Goal: Information Seeking & Learning: Compare options

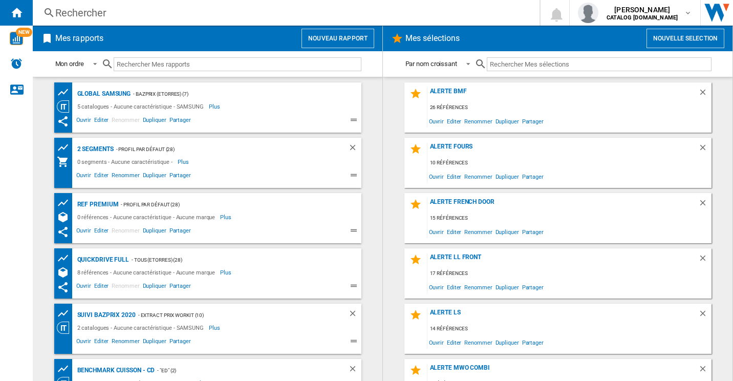
click at [211, 27] on div "Mes rapports Nouveau rapport" at bounding box center [208, 39] width 350 height 26
click at [165, 18] on div "Rechercher" at bounding box center [284, 13] width 458 height 14
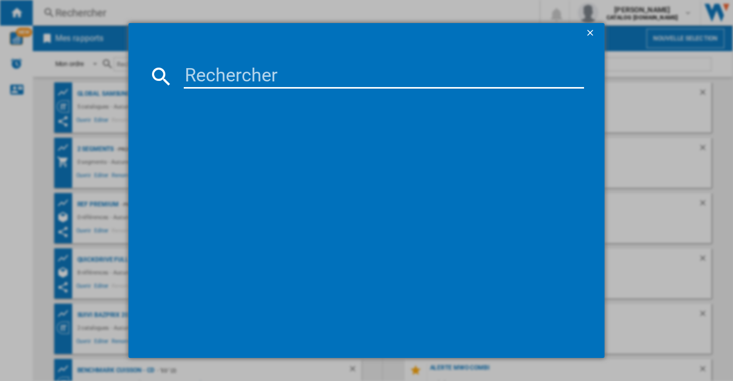
click at [257, 83] on input at bounding box center [384, 76] width 401 height 25
paste input "GMG960EVEE"
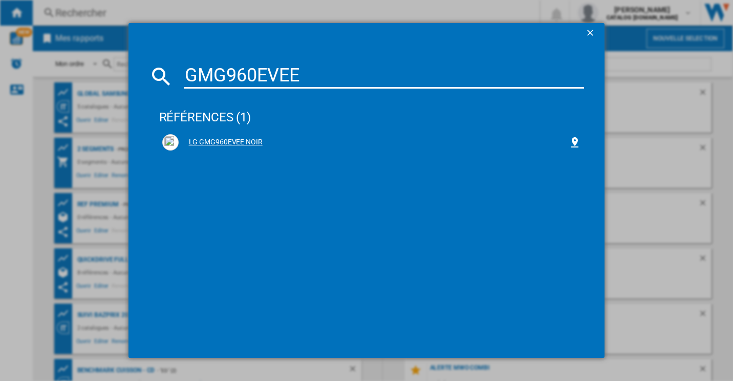
type input "GMG960EVEE"
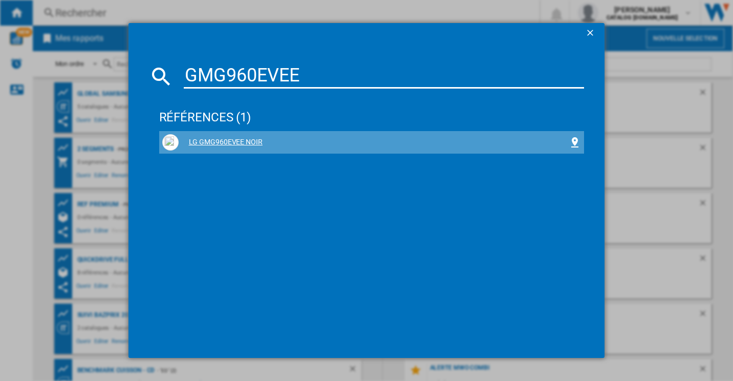
click at [251, 143] on div "LG GMG960EVEE NOIR" at bounding box center [374, 142] width 390 height 10
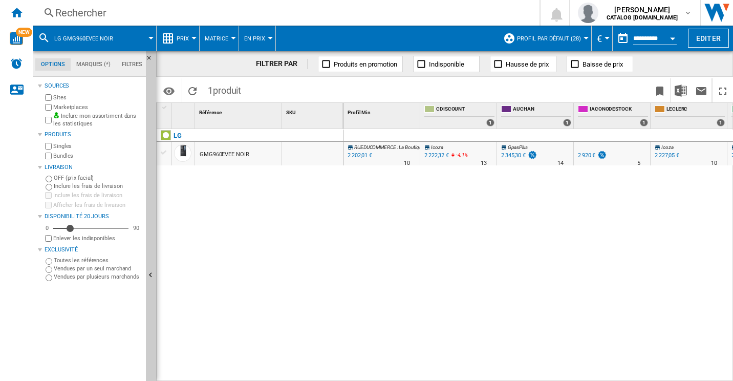
click at [179, 36] on span "Prix" at bounding box center [183, 38] width 12 height 7
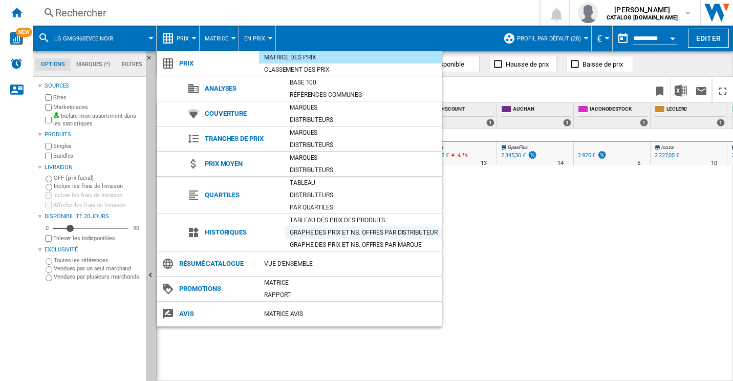
click at [329, 233] on div "Graphe des prix et nb. offres par distributeur" at bounding box center [364, 232] width 158 height 10
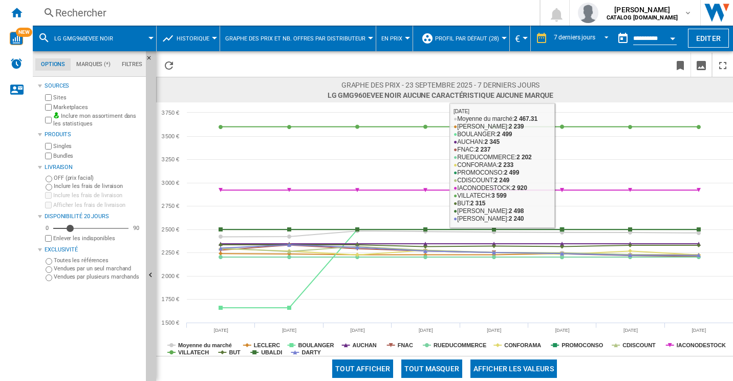
click at [546, 52] on div at bounding box center [444, 64] width 577 height 26
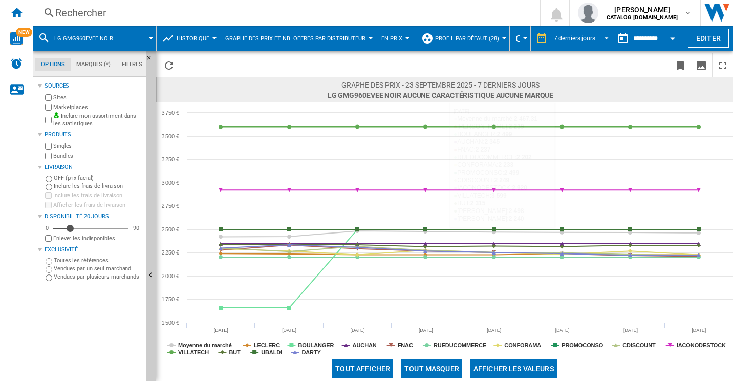
click at [560, 43] on md-select-value "7 derniers jours" at bounding box center [583, 38] width 60 height 15
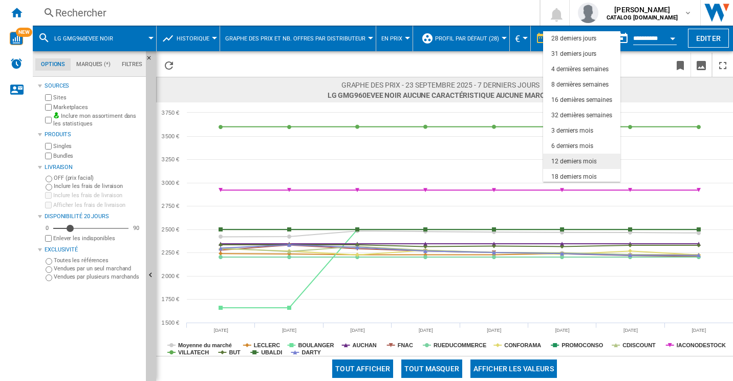
scroll to position [64, 0]
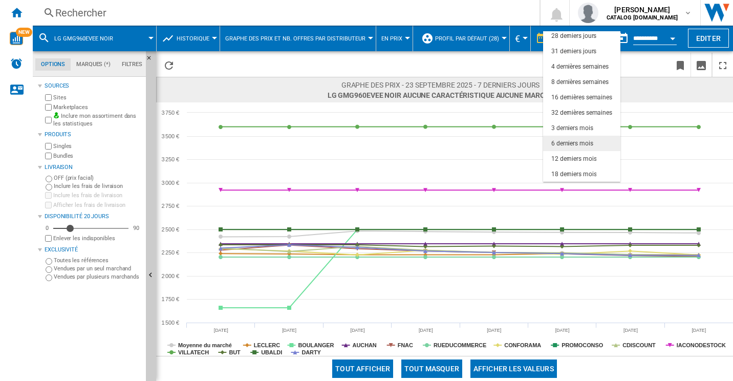
click at [582, 138] on md-option "6 derniers mois" at bounding box center [581, 143] width 77 height 15
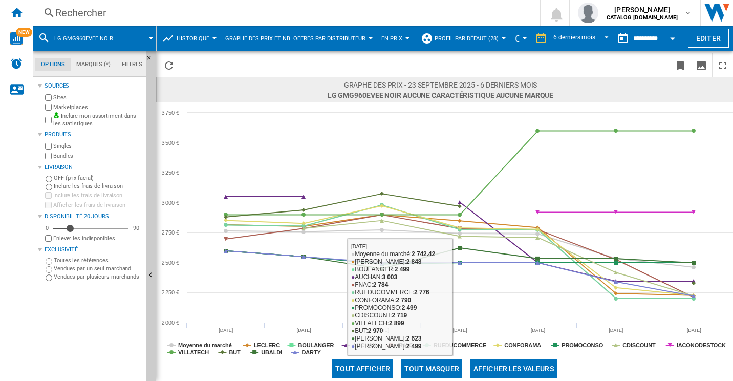
click at [443, 367] on button "Tout masquer" at bounding box center [431, 368] width 61 height 18
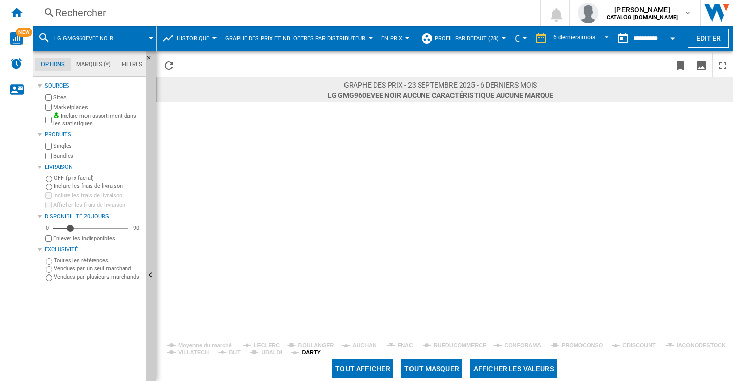
click at [301, 355] on tspan "DARTY" at bounding box center [310, 352] width 19 height 6
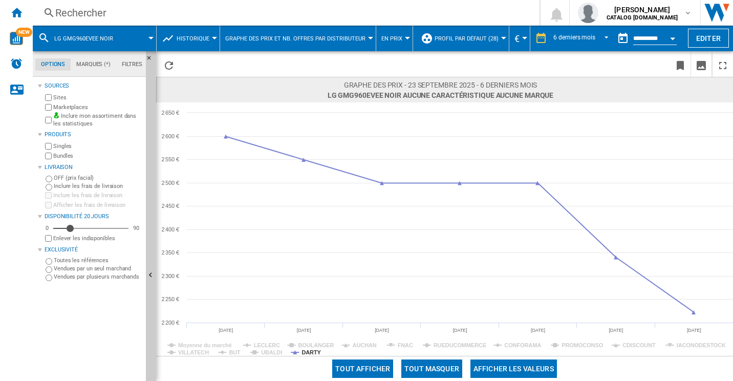
click at [130, 7] on div "Rechercher" at bounding box center [284, 13] width 458 height 14
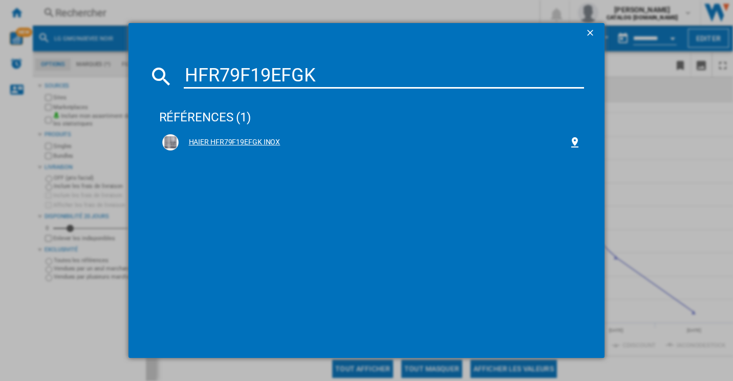
type input "HFR79F19EFGK"
click at [242, 136] on div "HAIER HFR79F19EFGK INOX" at bounding box center [371, 142] width 419 height 16
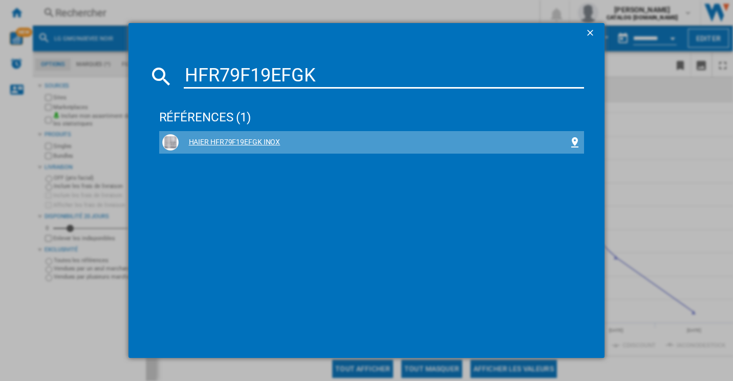
click at [235, 142] on div "HAIER HFR79F19EFGK INOX" at bounding box center [374, 142] width 390 height 10
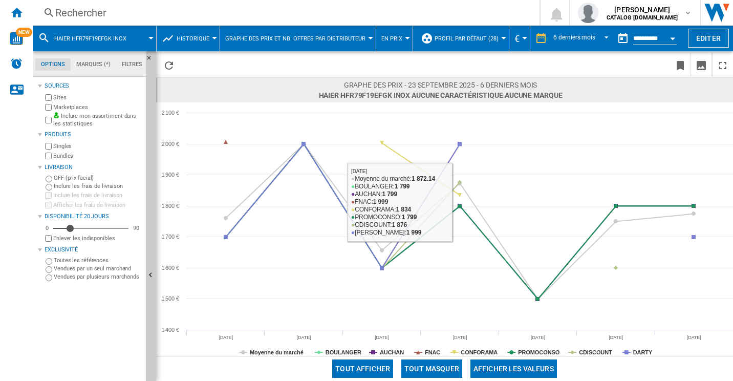
click at [441, 369] on button "Tout masquer" at bounding box center [431, 368] width 61 height 18
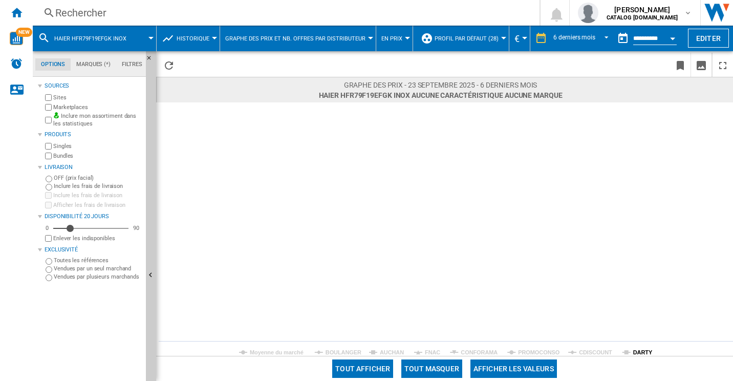
click at [634, 355] on tspan "DARTY" at bounding box center [642, 352] width 19 height 6
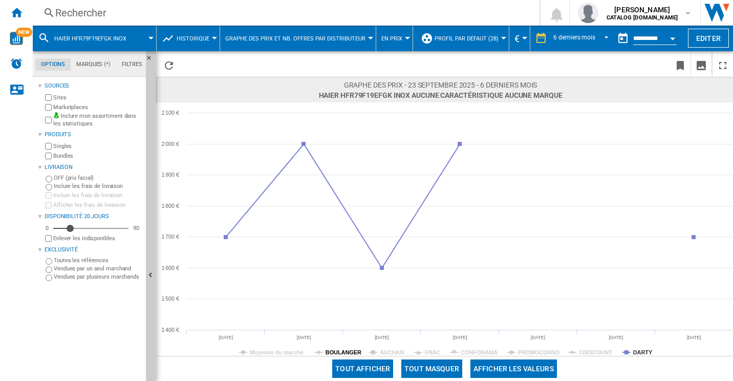
click at [335, 350] on tspan "BOULANGER" at bounding box center [343, 352] width 36 height 6
click at [350, 350] on tspan "BOULANGER" at bounding box center [343, 352] width 36 height 6
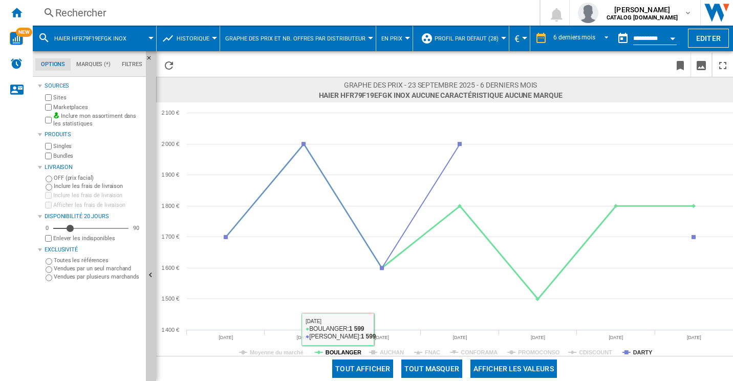
click at [347, 350] on tspan "BOULANGER" at bounding box center [343, 352] width 36 height 6
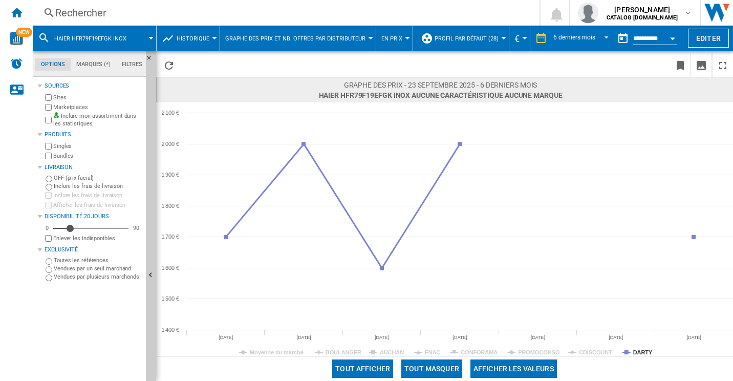
click at [630, 348] on rect at bounding box center [444, 228] width 577 height 253
drag, startPoint x: 637, startPoint y: 353, endPoint x: 631, endPoint y: 352, distance: 5.7
click at [637, 353] on tspan "DARTY" at bounding box center [642, 352] width 19 height 6
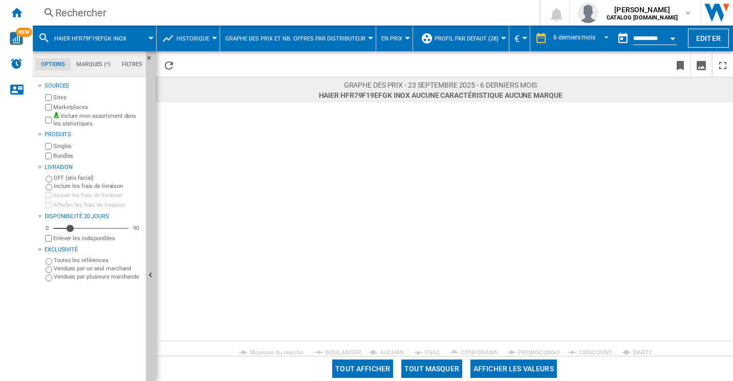
click at [325, 351] on icon "Created with Highcharts 5.0.14 Moyenne du marché [PERSON_NAME] AUCHAN FNAC CONF…" at bounding box center [444, 228] width 577 height 253
click at [350, 352] on tspan "BOULANGER" at bounding box center [343, 352] width 36 height 6
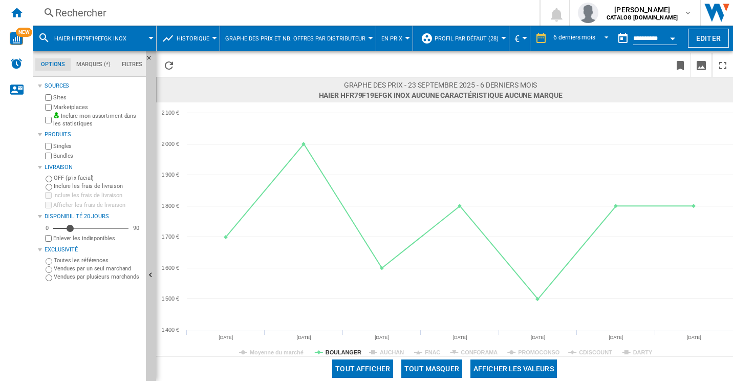
click at [145, 15] on div "Rechercher" at bounding box center [284, 13] width 458 height 14
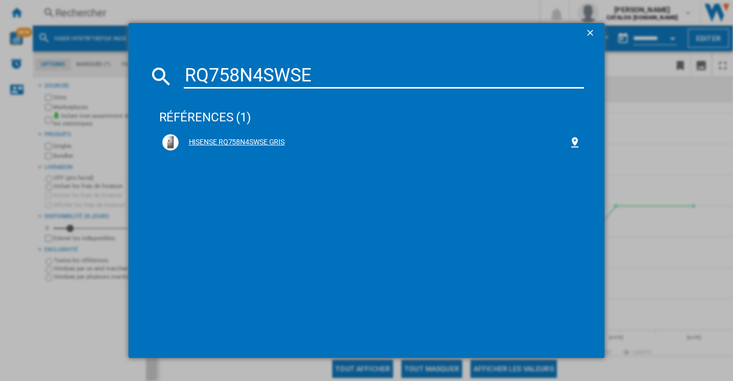
type input "RQ758N4SWSE"
click at [241, 140] on div "HISENSE RQ758N4SWSE GRIS" at bounding box center [374, 142] width 390 height 10
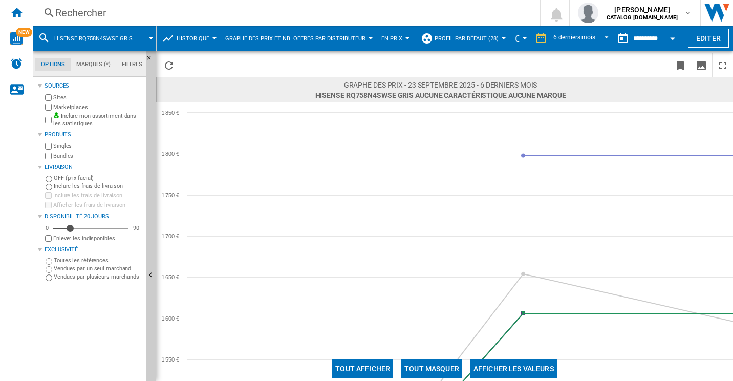
click at [502, 84] on span "Graphe des prix - 23 septembre 2025 - 6 derniers mois" at bounding box center [440, 85] width 251 height 10
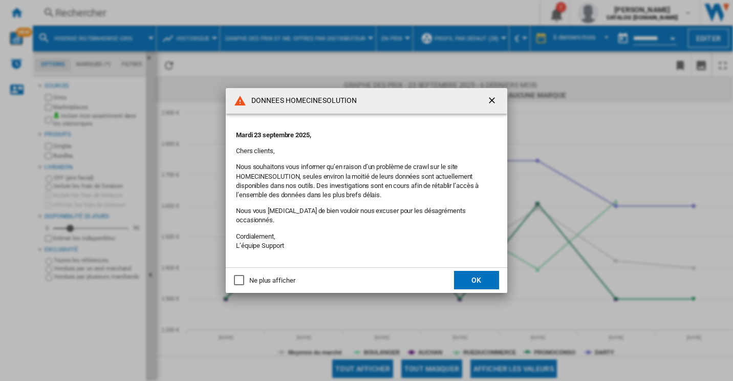
click at [484, 280] on button "OK" at bounding box center [476, 280] width 45 height 18
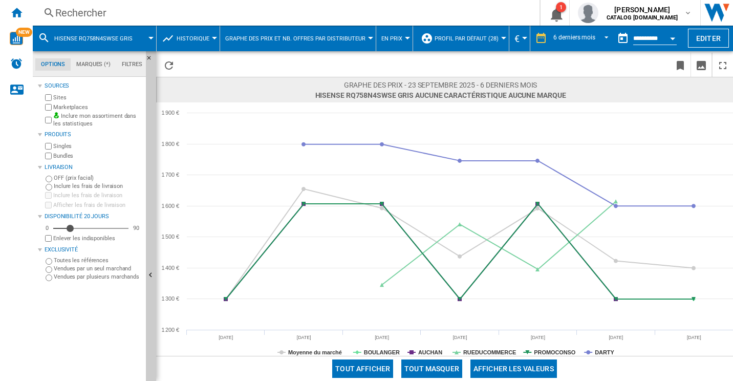
click at [176, 14] on div "Rechercher" at bounding box center [284, 13] width 458 height 14
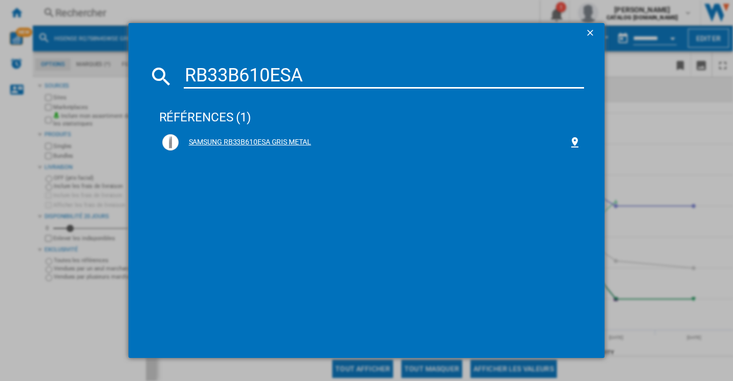
type input "RB33B610ESA"
click at [251, 134] on div "SAMSUNG RB33B610ESA GRIS METAL" at bounding box center [371, 142] width 425 height 23
click at [251, 139] on div "SAMSUNG RB33B610ESA GRIS METAL" at bounding box center [374, 142] width 390 height 10
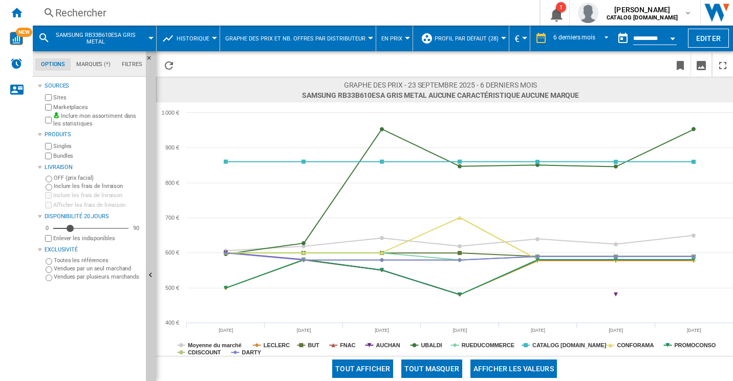
click at [441, 363] on button "Tout masquer" at bounding box center [431, 368] width 61 height 18
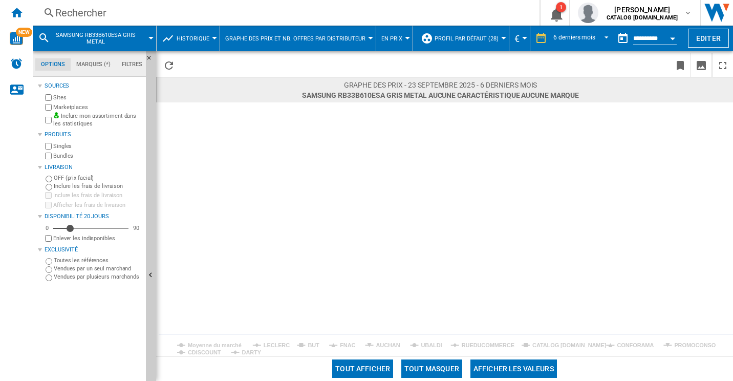
click at [64, 106] on label "Marketplaces" at bounding box center [97, 107] width 89 height 8
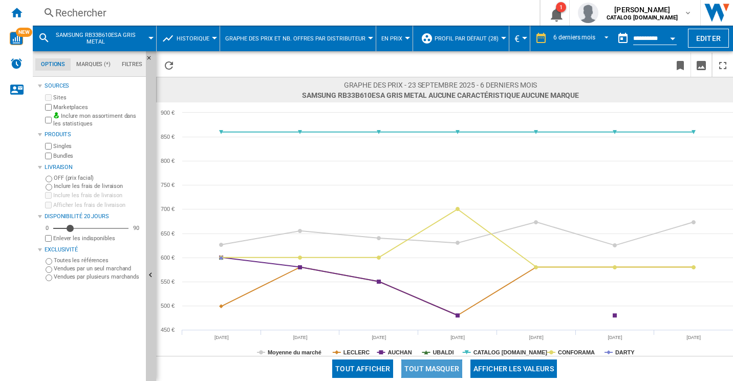
click at [425, 367] on button "Tout masquer" at bounding box center [431, 368] width 61 height 18
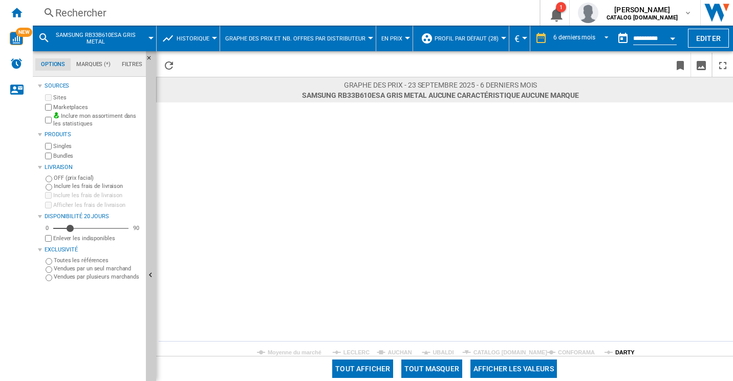
click at [628, 350] on tspan "DARTY" at bounding box center [624, 352] width 19 height 6
click at [88, 12] on div "Rechercher" at bounding box center [284, 13] width 458 height 14
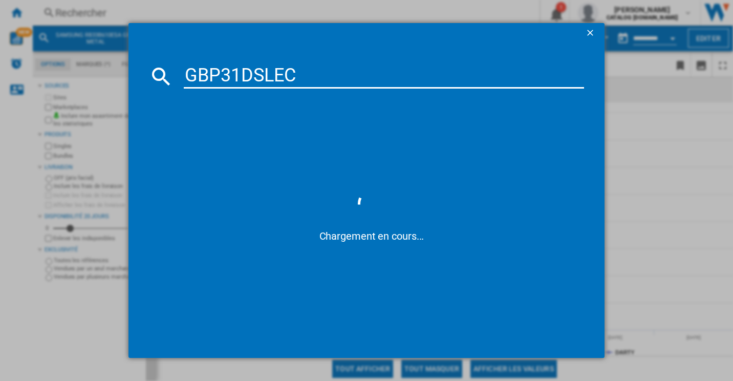
type input "GBP31DSLEC"
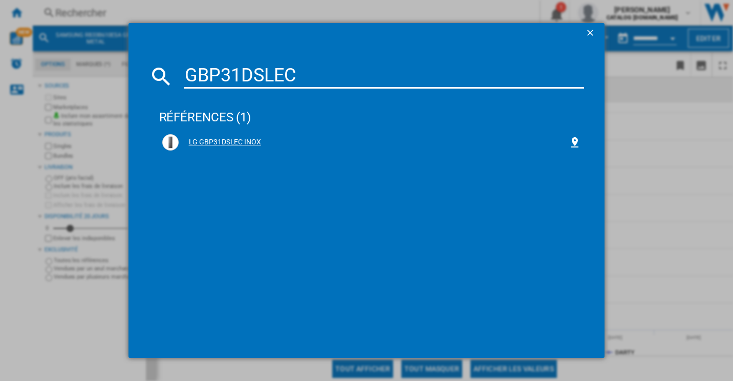
click at [244, 136] on div "LG GBP31DSLEC INOX" at bounding box center [371, 142] width 419 height 16
click at [240, 141] on div "LG GBP31DSLEC INOX" at bounding box center [374, 142] width 390 height 10
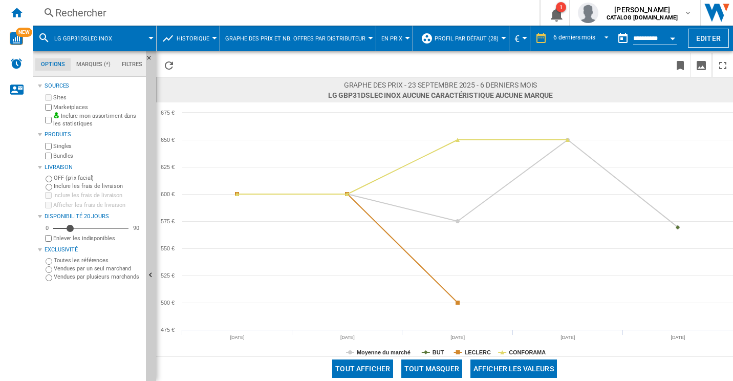
click at [442, 365] on button "Tout masquer" at bounding box center [431, 368] width 61 height 18
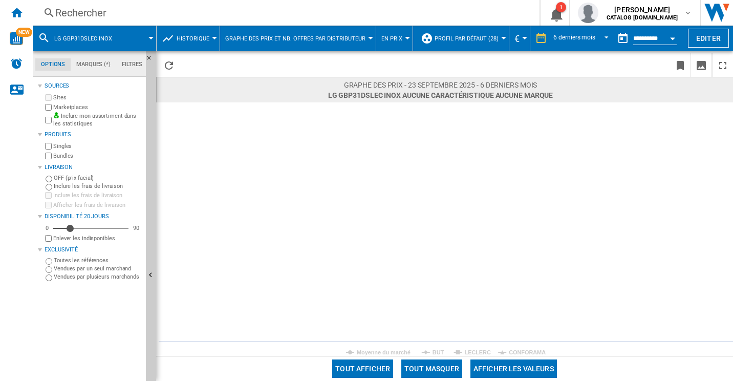
click at [439, 354] on tspan "BUT" at bounding box center [438, 352] width 12 height 6
click at [471, 353] on tspan "LECLERC" at bounding box center [478, 352] width 26 height 6
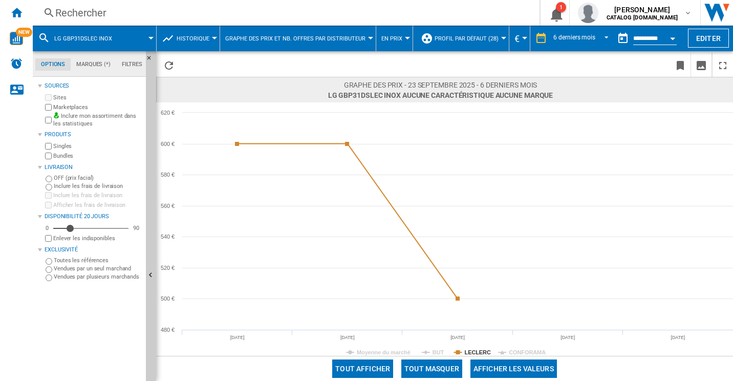
drag, startPoint x: 471, startPoint y: 353, endPoint x: 517, endPoint y: 354, distance: 45.5
click at [471, 353] on tspan "LECLERC" at bounding box center [478, 352] width 26 height 6
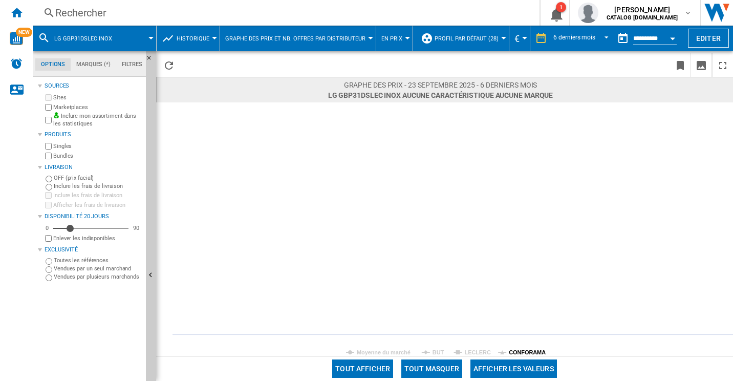
click at [535, 354] on tspan "CONFORAMA" at bounding box center [527, 352] width 37 height 6
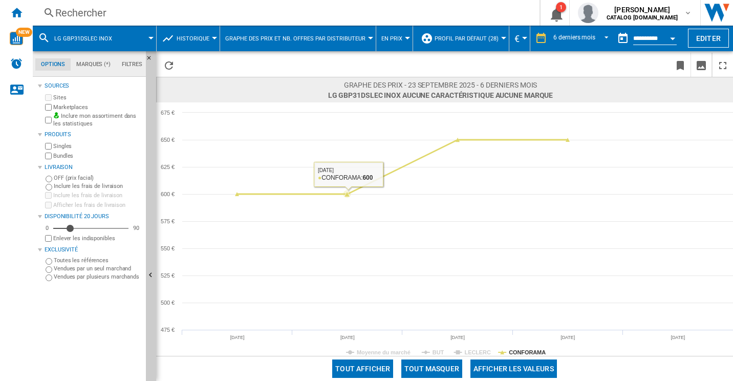
click at [388, 345] on rect at bounding box center [444, 228] width 577 height 253
click at [389, 353] on tspan "Moyenne du marché" at bounding box center [384, 352] width 54 height 6
click at [441, 368] on button "Tout masquer" at bounding box center [431, 368] width 61 height 18
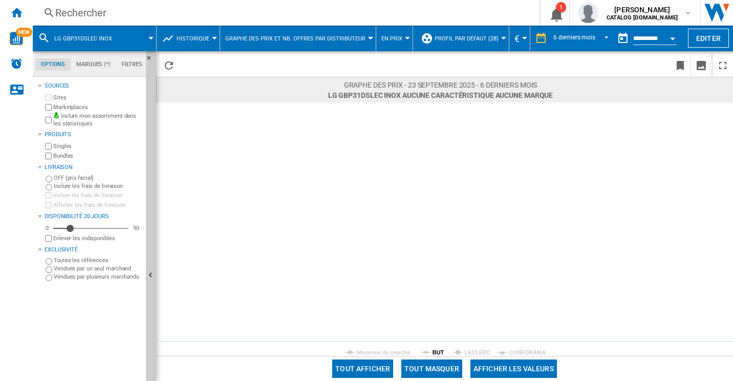
click at [438, 354] on tspan "BUT" at bounding box center [438, 352] width 12 height 6
click at [528, 351] on tspan "CONFORAMA" at bounding box center [527, 352] width 37 height 6
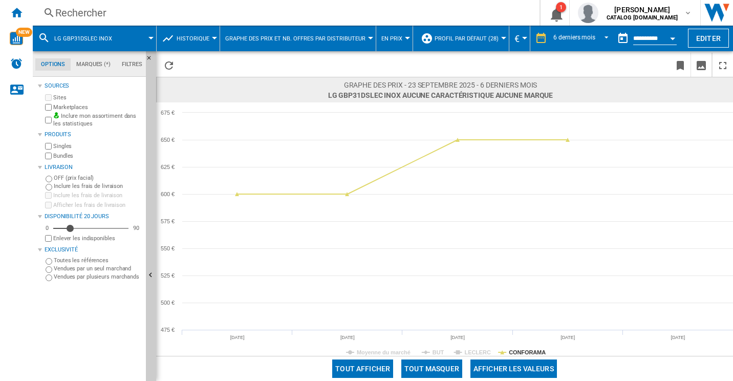
click at [140, 15] on div "Rechercher" at bounding box center [284, 13] width 458 height 14
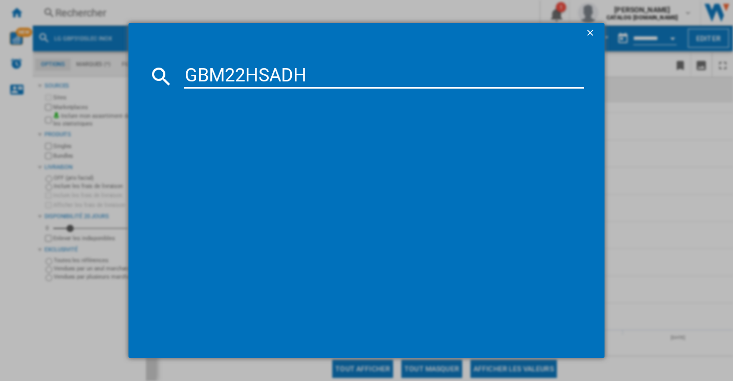
type input "GBM22HSADH"
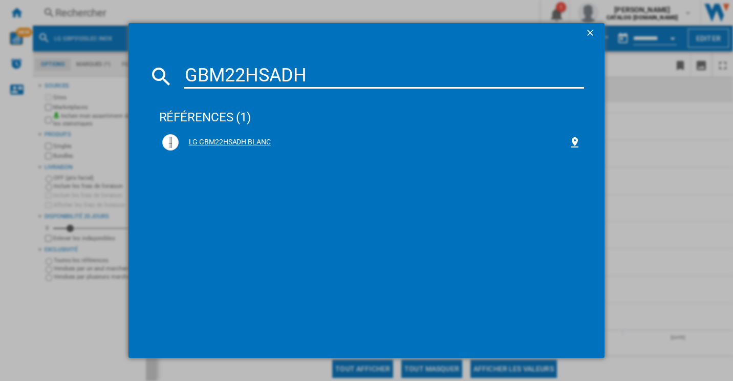
click at [227, 144] on div "LG GBM22HSADH BLANC" at bounding box center [374, 142] width 390 height 10
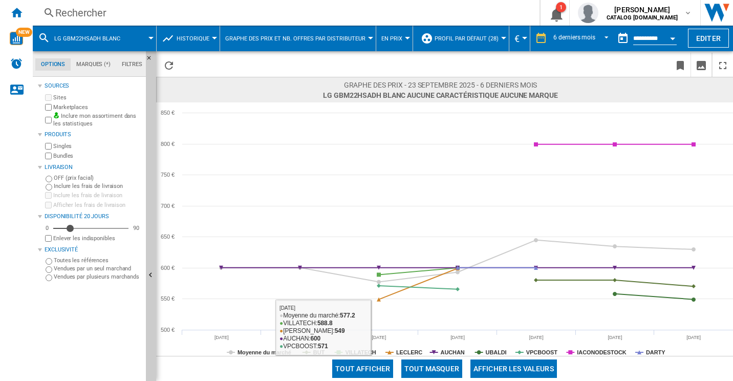
click at [423, 363] on button "Tout masquer" at bounding box center [431, 368] width 61 height 18
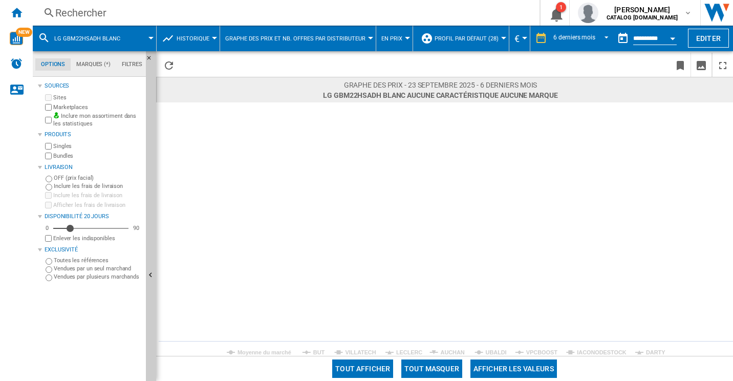
click at [644, 351] on rect at bounding box center [444, 228] width 577 height 253
click at [651, 352] on tspan "DARTY" at bounding box center [655, 352] width 19 height 6
click at [283, 350] on tspan "Moyenne du marché" at bounding box center [264, 352] width 54 height 6
click at [374, 362] on button "Tout afficher" at bounding box center [362, 368] width 61 height 18
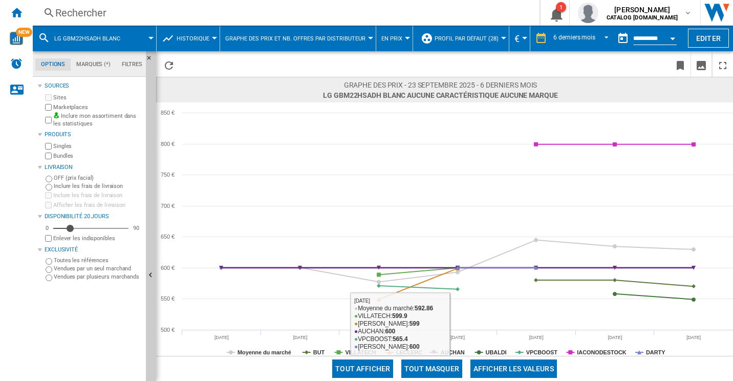
click at [431, 365] on button "Tout masquer" at bounding box center [431, 368] width 61 height 18
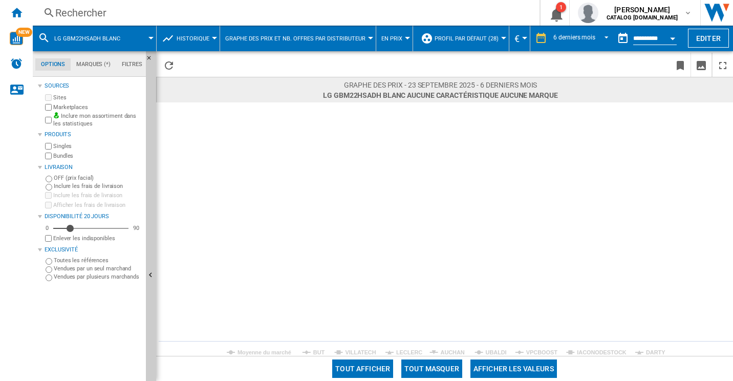
click at [647, 352] on tspan "DARTY" at bounding box center [655, 352] width 19 height 6
click at [462, 351] on tspan "AUCHAN" at bounding box center [453, 352] width 24 height 6
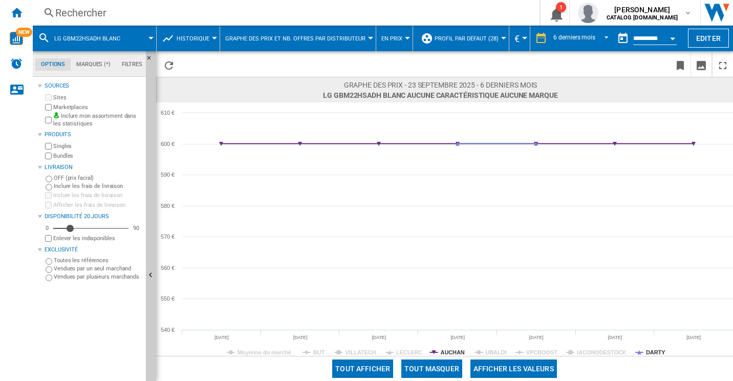
click at [494, 351] on tspan "UBALDI" at bounding box center [496, 352] width 21 height 6
click at [303, 348] on rect at bounding box center [444, 228] width 577 height 253
click at [312, 351] on rect at bounding box center [444, 228] width 577 height 253
click at [316, 352] on tspan "BUT" at bounding box center [319, 352] width 12 height 6
click at [108, 11] on div "Rechercher" at bounding box center [284, 13] width 458 height 14
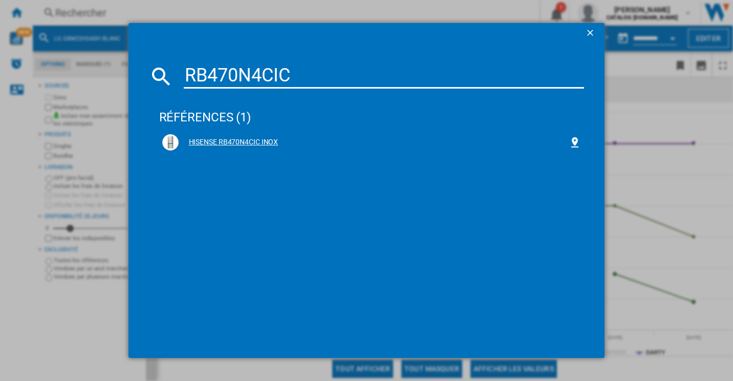
type input "RB470N4CIC"
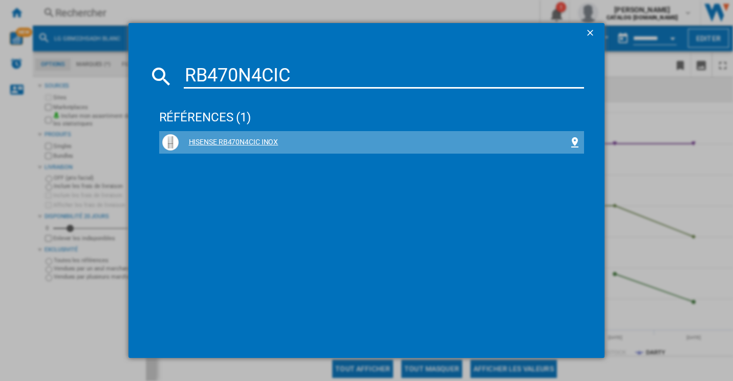
click at [235, 140] on div "HISENSE RB470N4CIC INOX" at bounding box center [374, 142] width 390 height 10
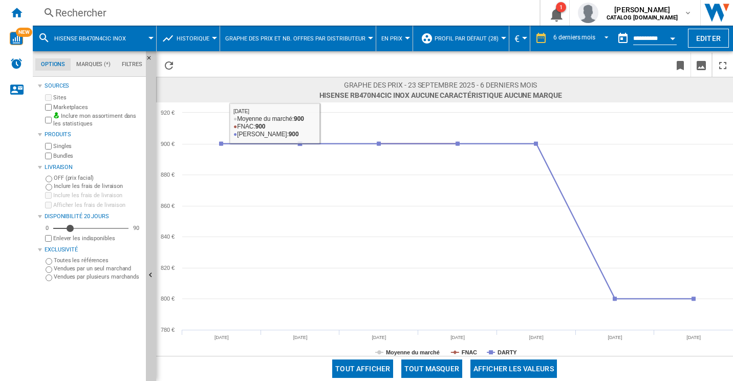
click at [138, 13] on div "Rechercher" at bounding box center [284, 13] width 458 height 14
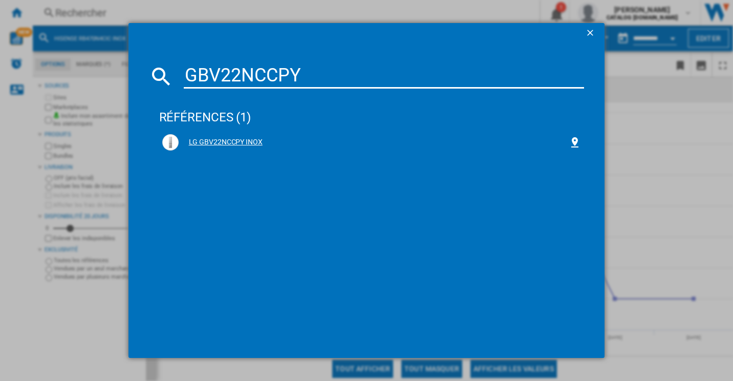
type input "GBV22NCCPY"
click at [227, 143] on div "LG GBV22NCCPY INOX" at bounding box center [374, 142] width 390 height 10
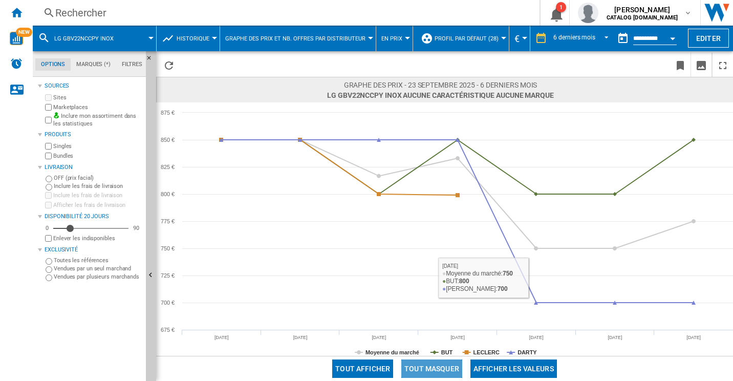
click at [459, 364] on button "Tout masquer" at bounding box center [431, 368] width 61 height 18
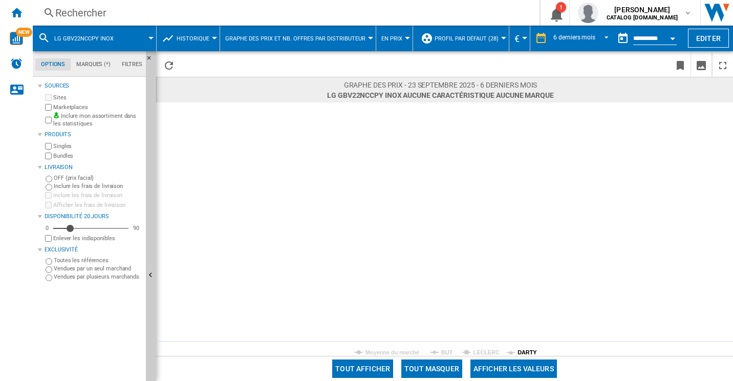
click at [528, 355] on tspan "DARTY" at bounding box center [526, 352] width 19 height 6
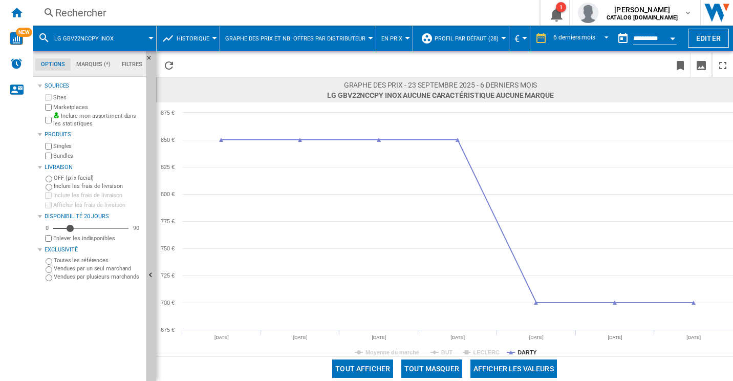
click at [204, 15] on div "Rechercher" at bounding box center [284, 13] width 458 height 14
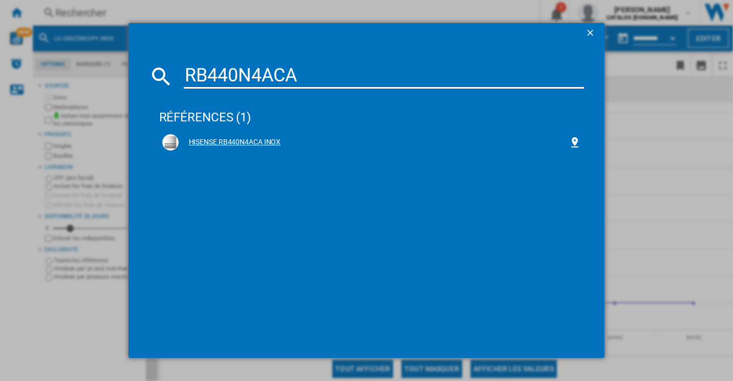
type input "RB440N4ACA"
click at [212, 138] on div "HISENSE RB440N4ACA INOX" at bounding box center [374, 142] width 390 height 10
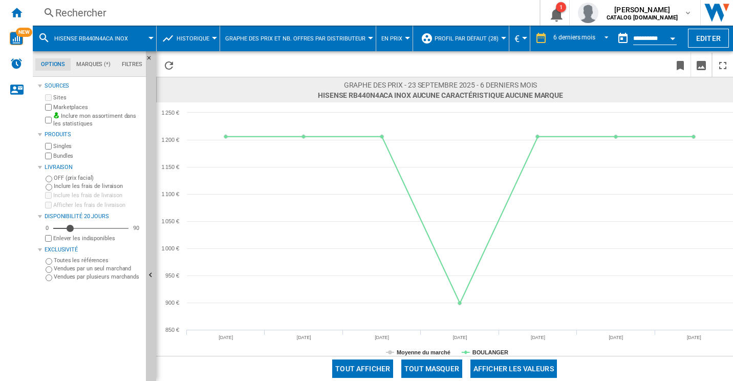
click at [226, 9] on div "Rechercher" at bounding box center [284, 13] width 458 height 14
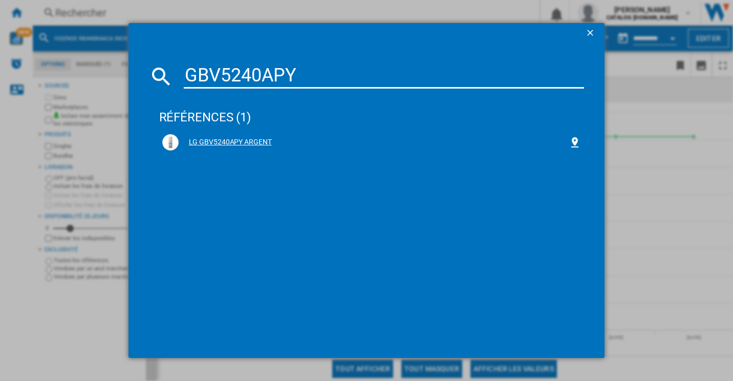
type input "GBV5240APY"
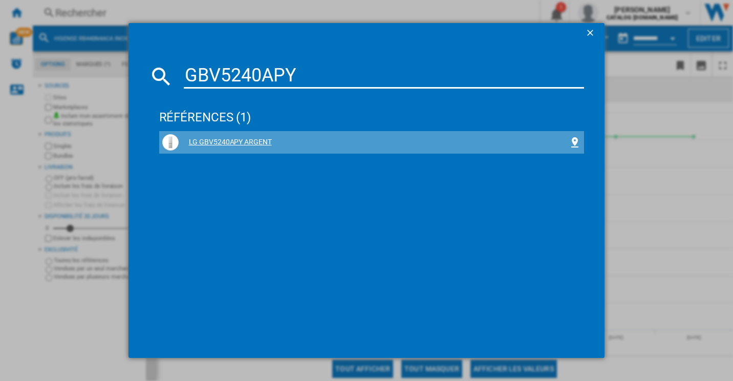
click at [225, 138] on div "LG GBV5240APY ARGENT" at bounding box center [374, 142] width 390 height 10
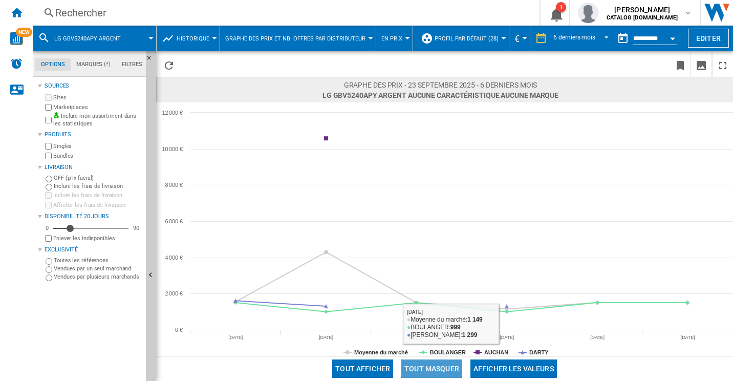
click at [424, 364] on button "Tout masquer" at bounding box center [431, 368] width 61 height 18
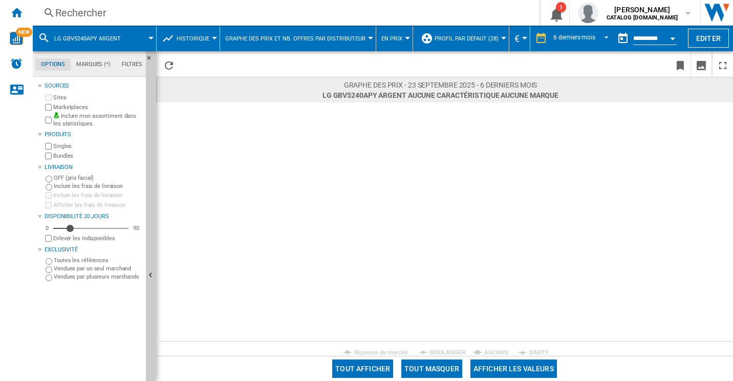
click at [527, 350] on rect at bounding box center [444, 228] width 577 height 253
click at [541, 351] on tspan "DARTY" at bounding box center [538, 352] width 19 height 6
click at [442, 351] on tspan "BOULANGER" at bounding box center [448, 352] width 36 height 6
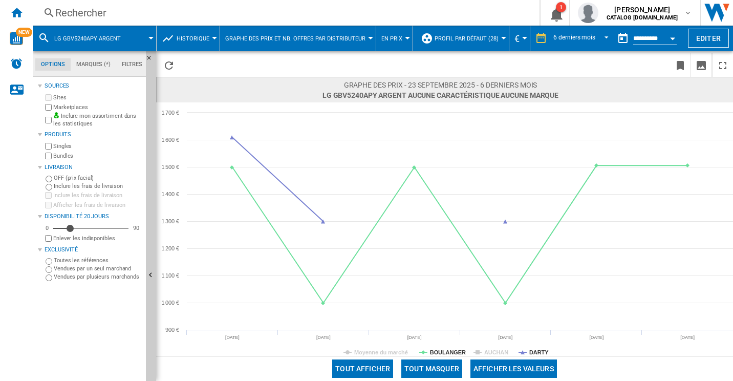
click at [535, 349] on tspan "DARTY" at bounding box center [538, 352] width 19 height 6
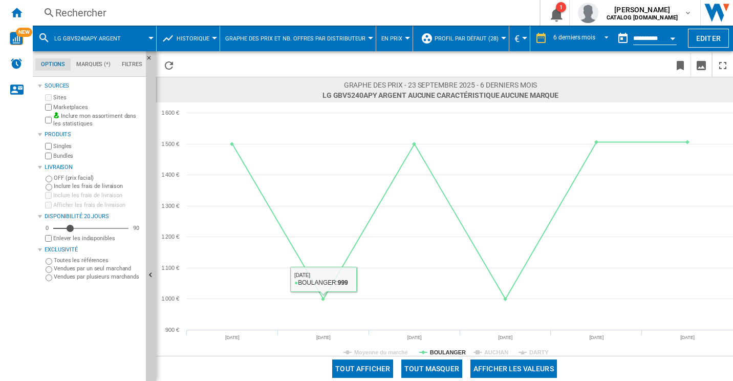
click at [217, 14] on div "Rechercher" at bounding box center [284, 13] width 458 height 14
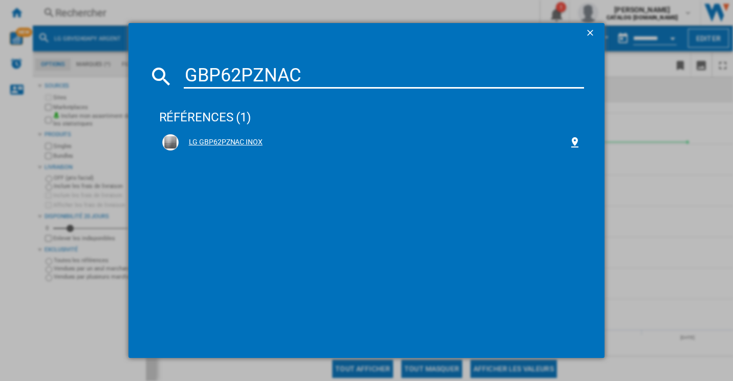
type input "GBP62PZNAC"
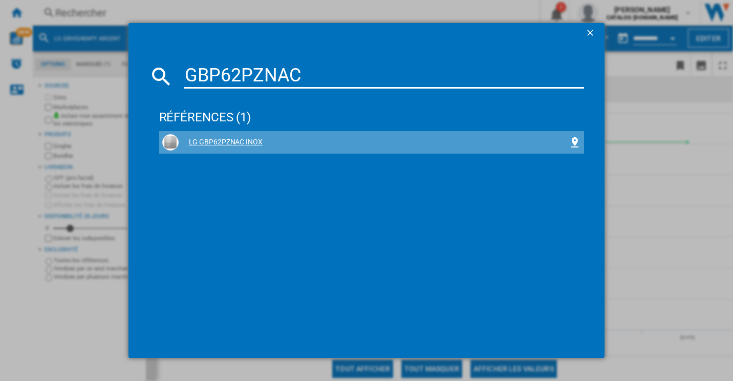
click at [244, 146] on div "LG GBP62PZNAC INOX" at bounding box center [374, 142] width 390 height 10
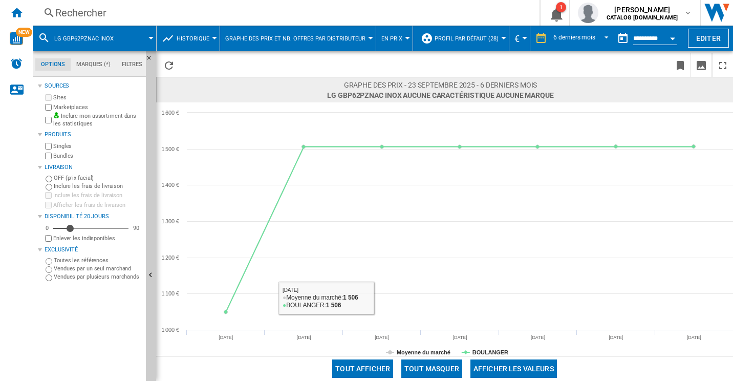
click at [197, 21] on div "Rechercher Rechercher 0 1 [PERSON_NAME] CATALOG [DOMAIN_NAME] CATALOG [DOMAIN_N…" at bounding box center [383, 13] width 700 height 26
click at [123, 15] on div "Rechercher" at bounding box center [284, 13] width 458 height 14
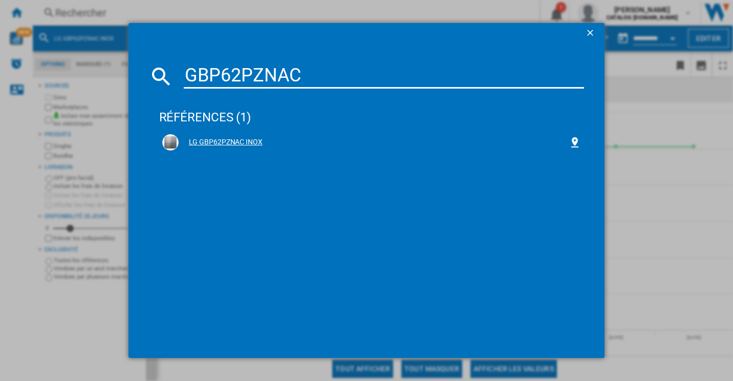
click at [247, 147] on div "LG GBP62PZNAC INOX" at bounding box center [374, 142] width 390 height 10
click at [247, 146] on div "LG GBP62PZNAC INOX" at bounding box center [374, 142] width 390 height 10
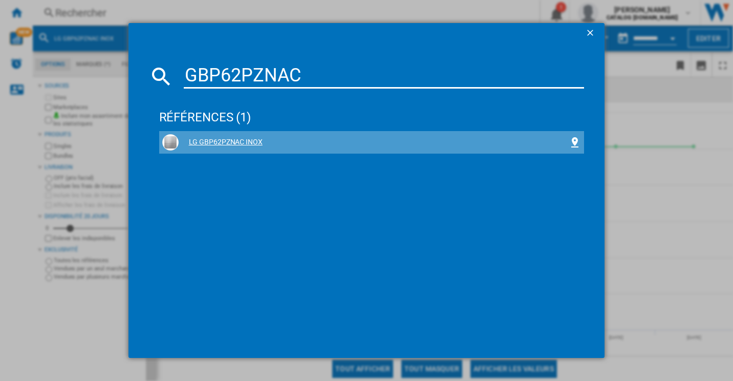
click at [247, 146] on div "LG GBP62PZNAC INOX" at bounding box center [374, 142] width 390 height 10
click at [243, 146] on div "LG GBP62PZNAC INOX" at bounding box center [374, 142] width 390 height 10
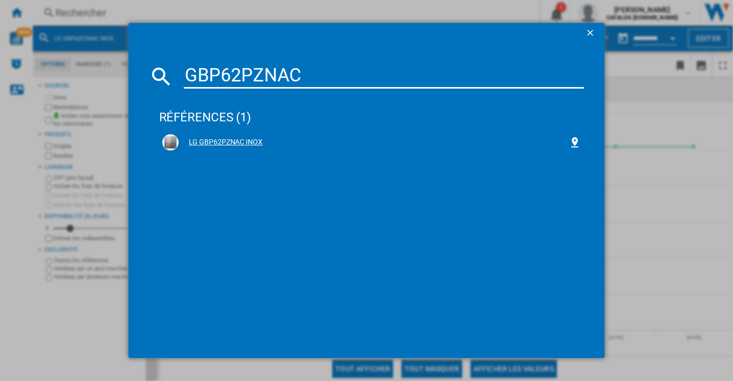
click at [233, 145] on div "LG GBP62PZNAC INOX" at bounding box center [374, 142] width 390 height 10
click at [227, 143] on div "LG GBP62PZNAC INOX" at bounding box center [374, 142] width 390 height 10
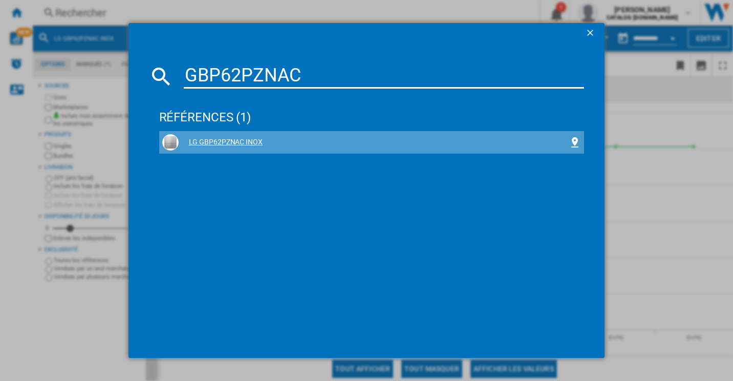
click at [225, 143] on div "LG GBP62PZNAC INOX" at bounding box center [374, 142] width 390 height 10
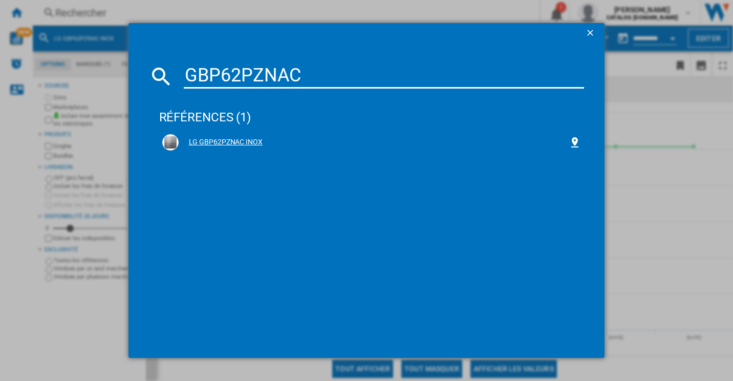
click at [253, 148] on div "LG GBP62PZNAC INOX" at bounding box center [371, 142] width 419 height 16
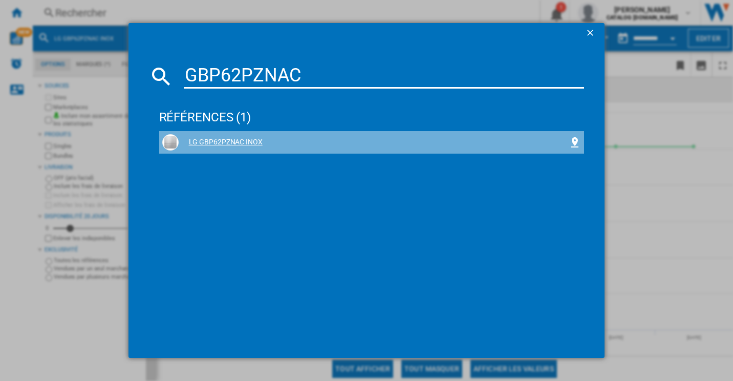
click at [253, 148] on div "LG GBP62PZNAC INOX" at bounding box center [371, 142] width 419 height 16
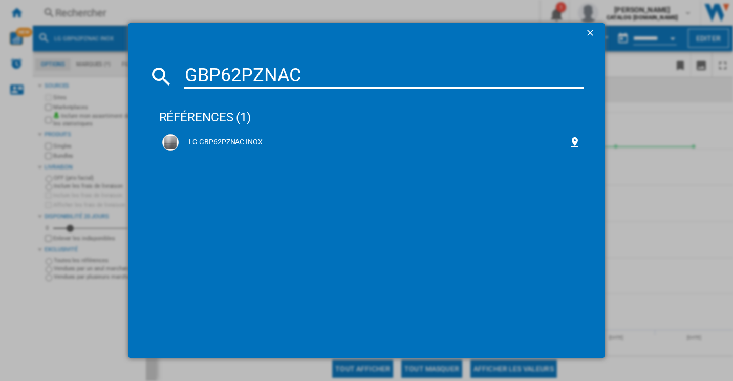
click at [253, 82] on input "GBP62PZNAC" at bounding box center [384, 76] width 401 height 25
paste input "CNsda5723-22"
type input "CNsda5723"
click at [218, 136] on div "LIEBHERR CNSDA572322 INOX" at bounding box center [371, 142] width 419 height 16
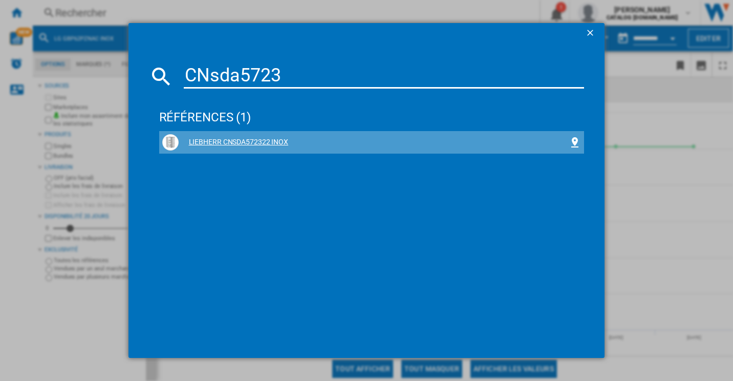
click at [236, 142] on div "LIEBHERR CNSDA572322 INOX" at bounding box center [374, 142] width 390 height 10
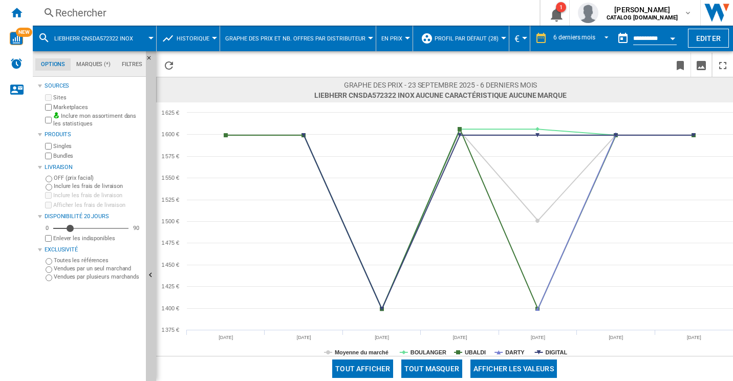
click at [446, 366] on button "Tout masquer" at bounding box center [431, 368] width 61 height 18
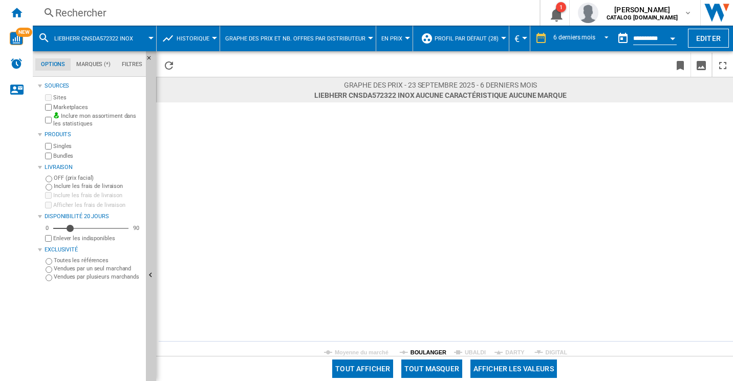
click at [433, 350] on tspan "BOULANGER" at bounding box center [428, 352] width 36 height 6
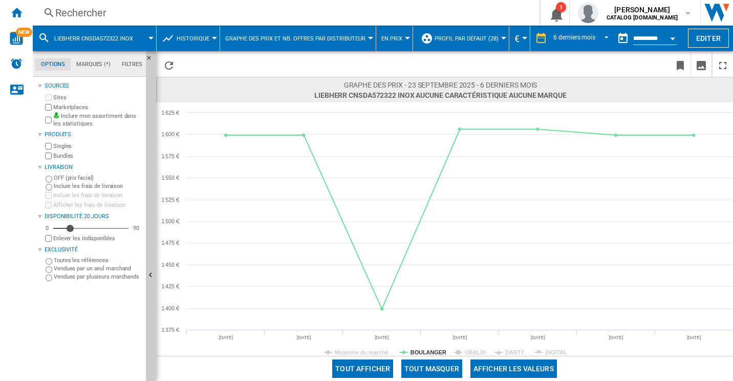
click at [212, 13] on div "Rechercher" at bounding box center [284, 13] width 458 height 14
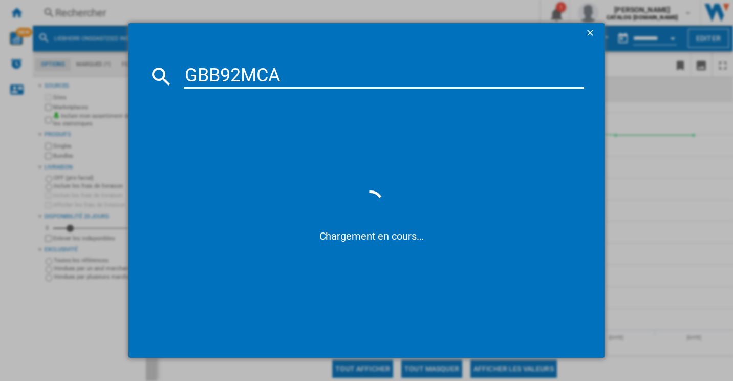
type input "GBB92MCA"
